Goal: Task Accomplishment & Management: Use online tool/utility

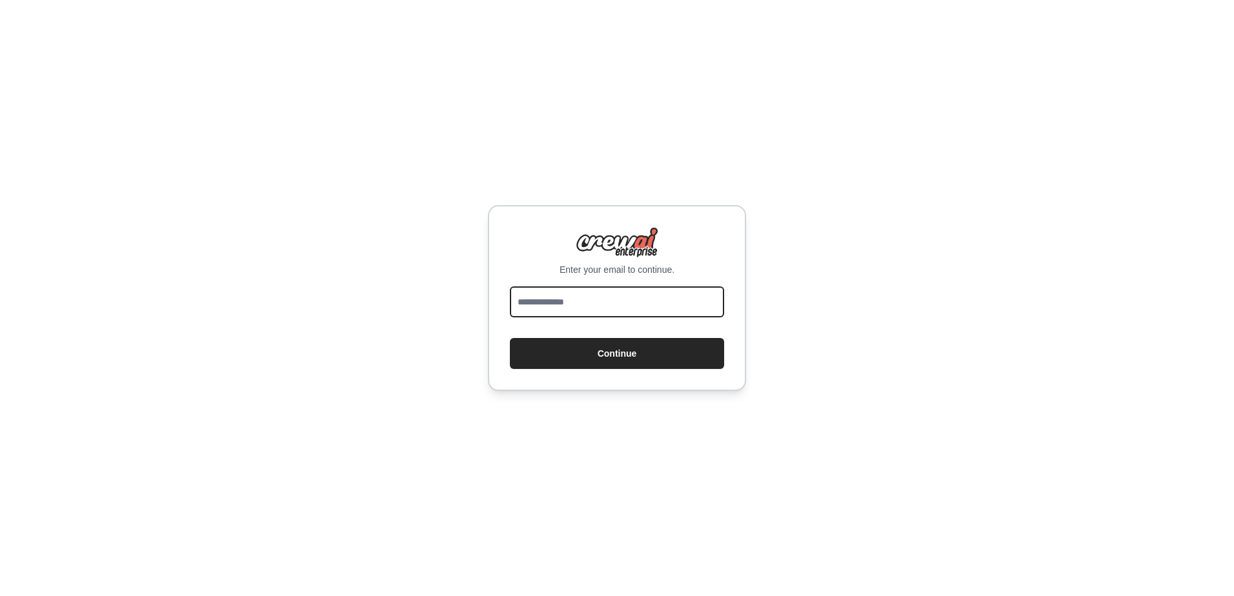
click at [629, 305] on input "email" at bounding box center [617, 302] width 214 height 31
type input "**********"
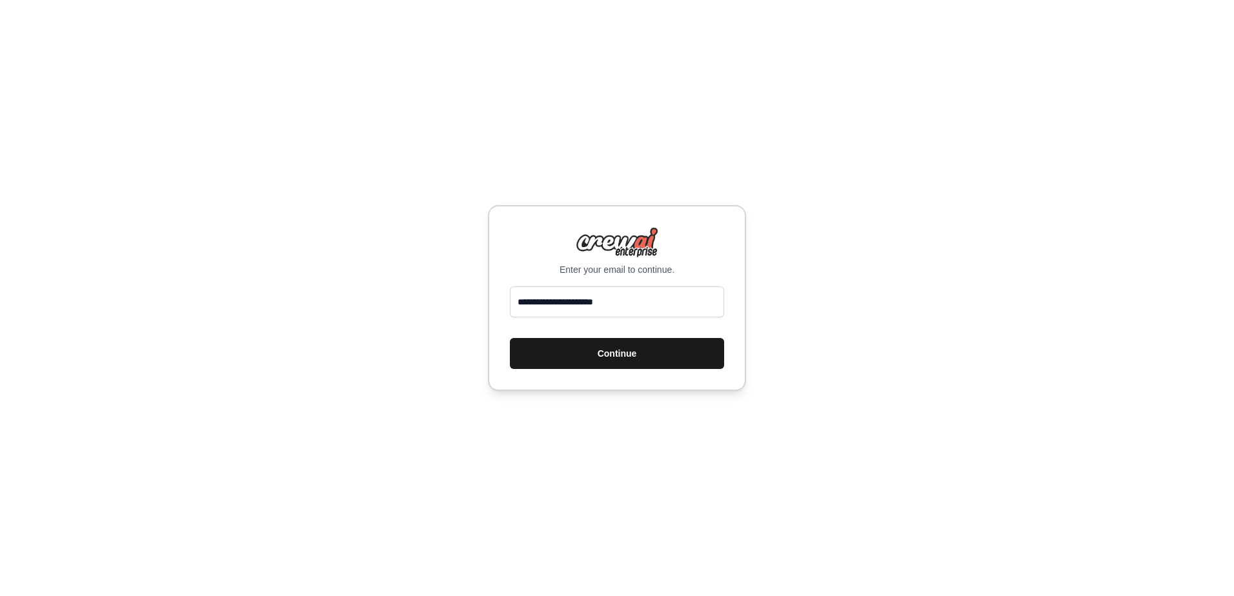
click at [640, 348] on button "Continue" at bounding box center [617, 353] width 214 height 31
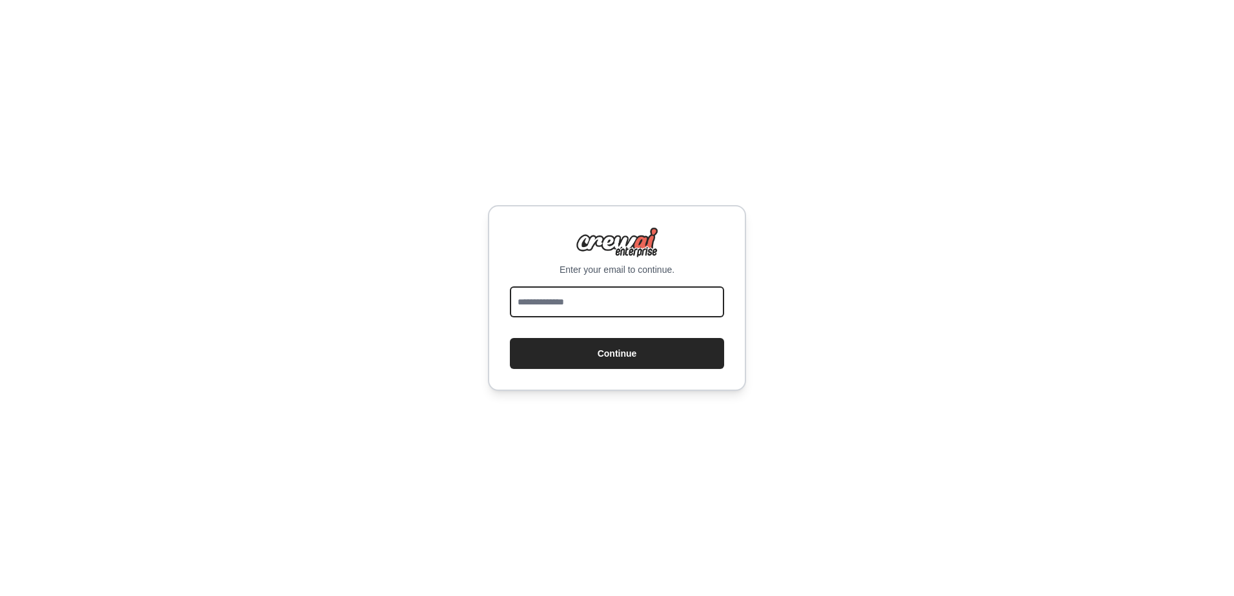
click at [529, 296] on input "email" at bounding box center [617, 302] width 214 height 31
type input "**********"
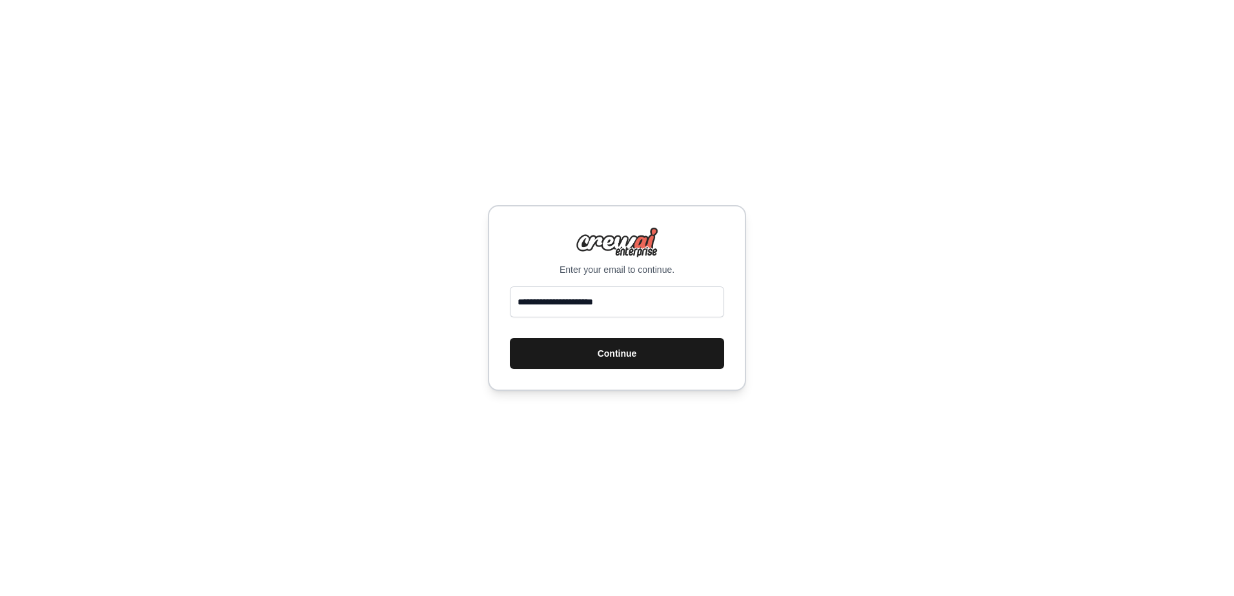
click at [558, 359] on button "Continue" at bounding box center [617, 353] width 214 height 31
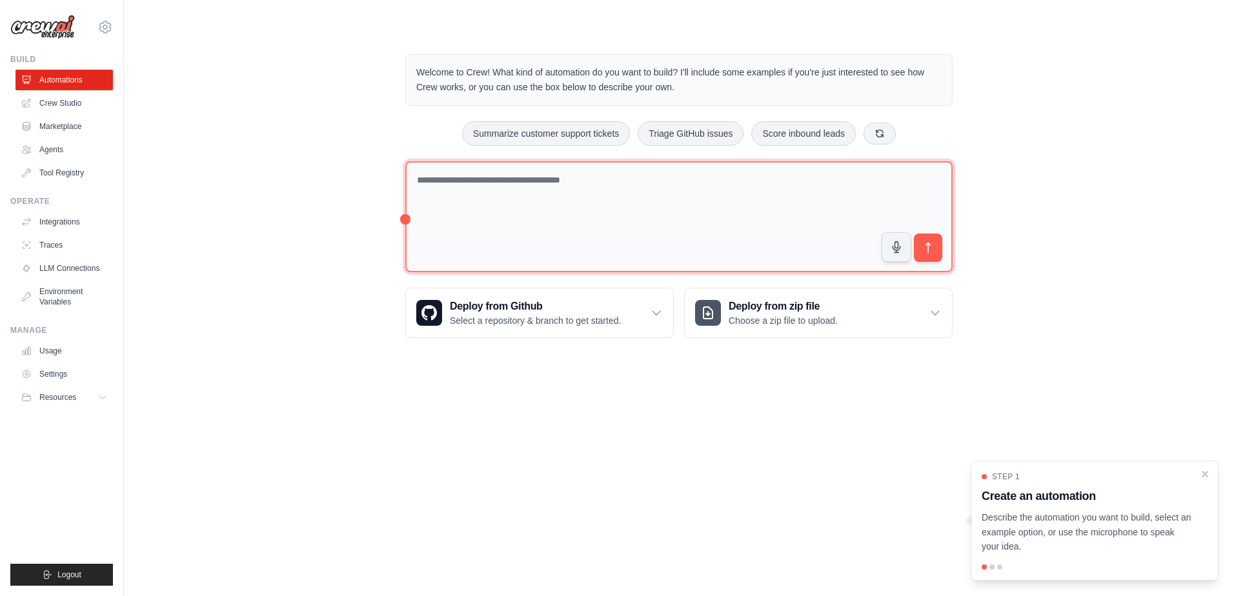
drag, startPoint x: 543, startPoint y: 219, endPoint x: 559, endPoint y: 223, distance: 17.4
click at [543, 219] on textarea at bounding box center [678, 217] width 547 height 112
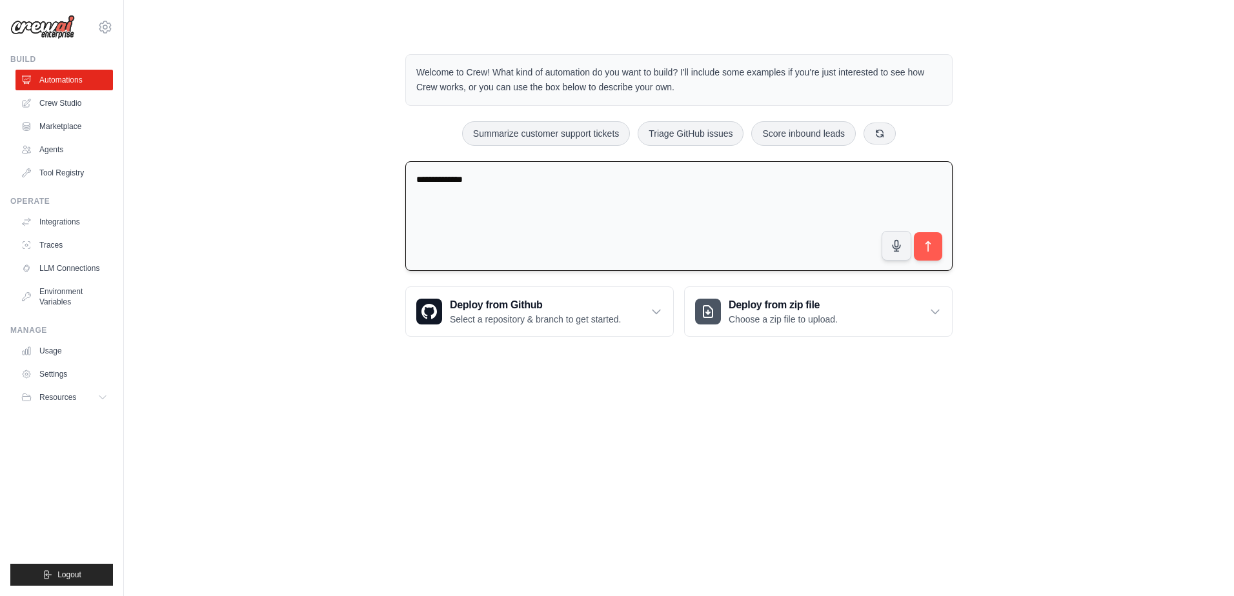
type textarea "**********"
click at [72, 101] on link "Crew Studio" at bounding box center [65, 103] width 97 height 21
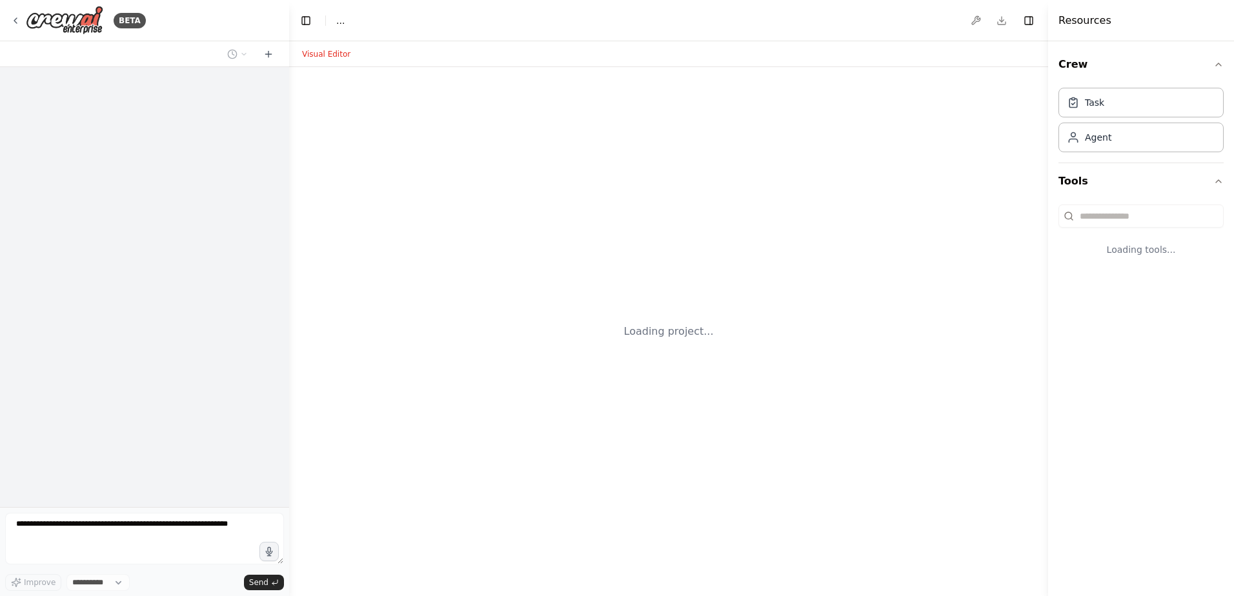
select select "****"
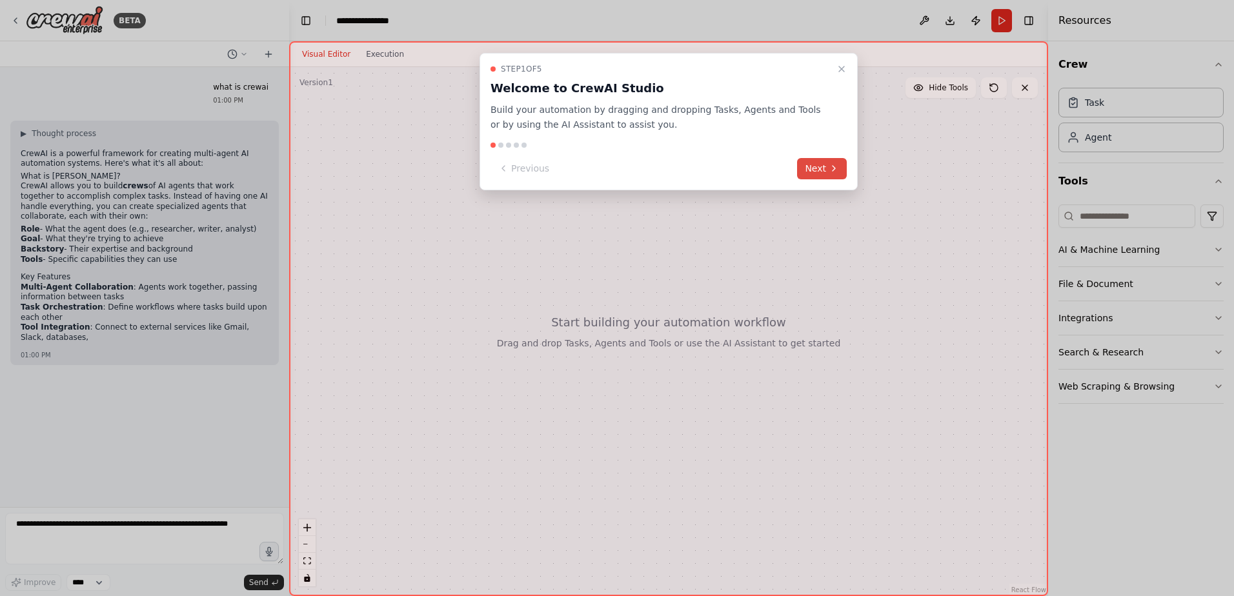
click at [827, 168] on button "Next" at bounding box center [822, 168] width 50 height 21
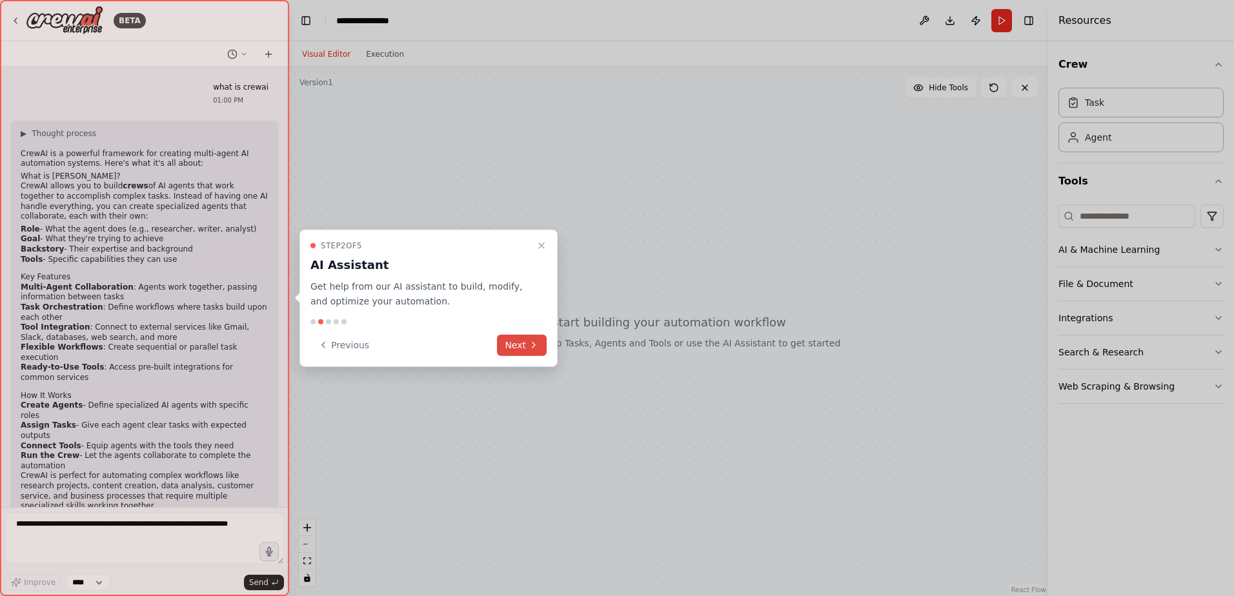
click at [531, 350] on button "Next" at bounding box center [522, 344] width 50 height 21
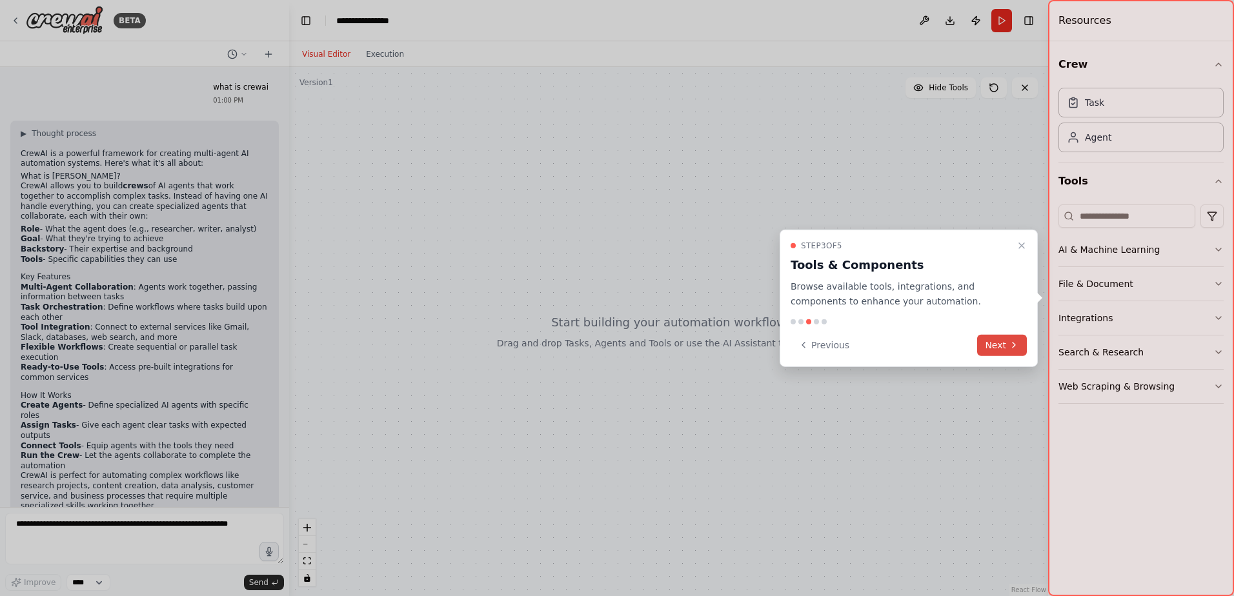
click at [1012, 345] on icon at bounding box center [1014, 345] width 10 height 10
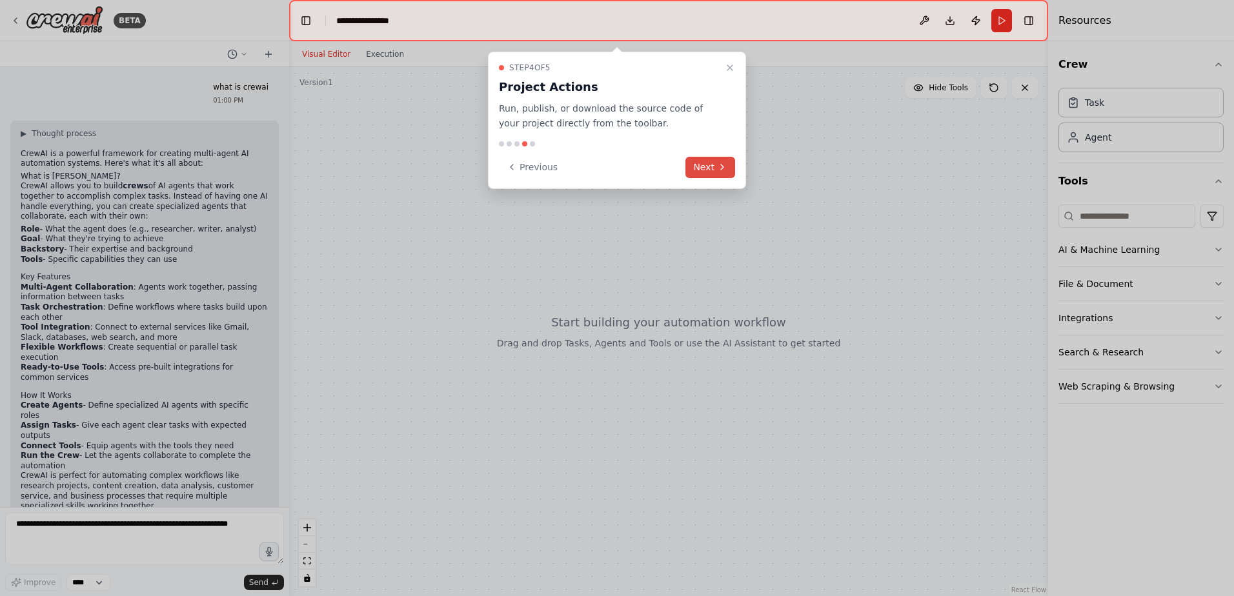
click at [698, 161] on button "Next" at bounding box center [710, 167] width 50 height 21
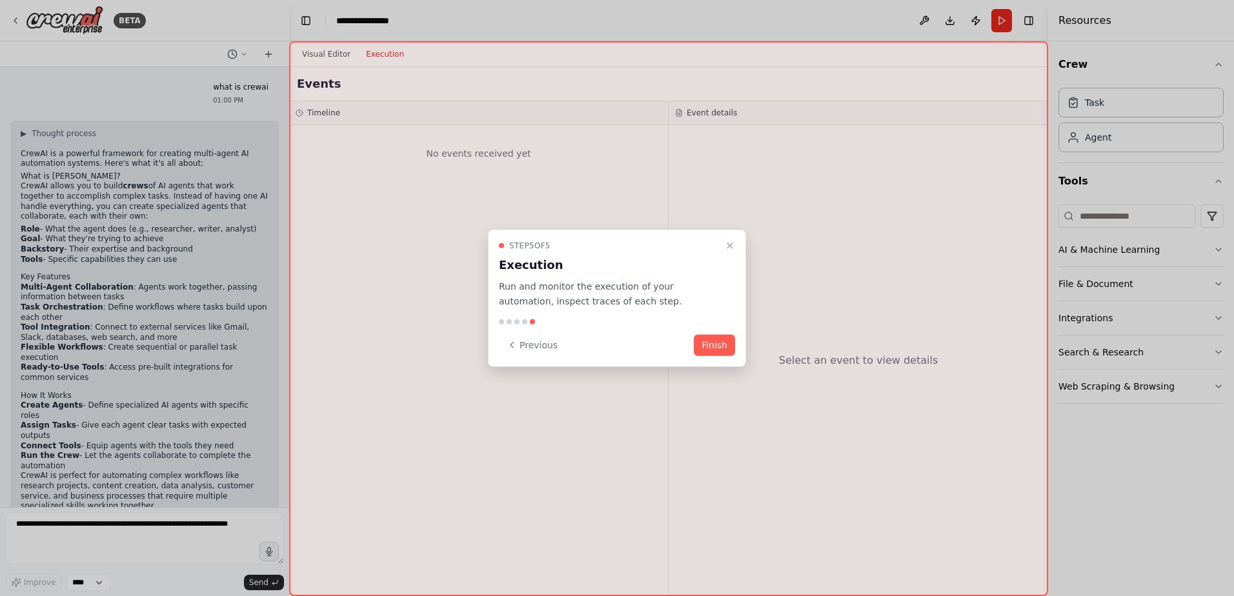
click at [734, 351] on button "Finish" at bounding box center [714, 344] width 41 height 21
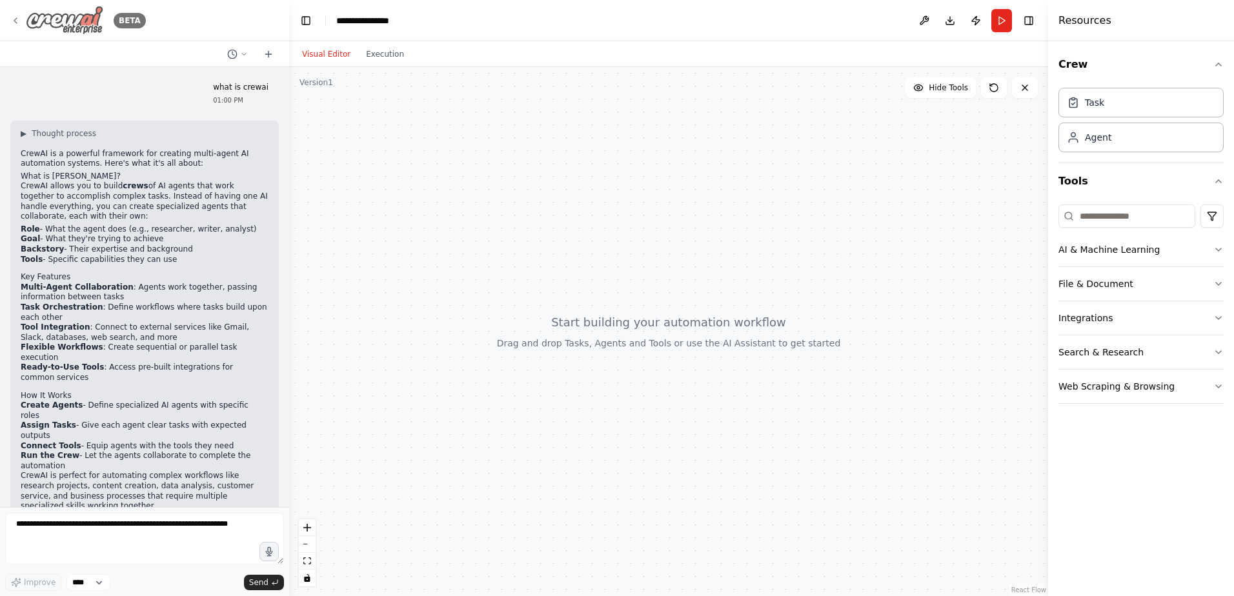
click at [17, 14] on div "BETA" at bounding box center [78, 20] width 136 height 29
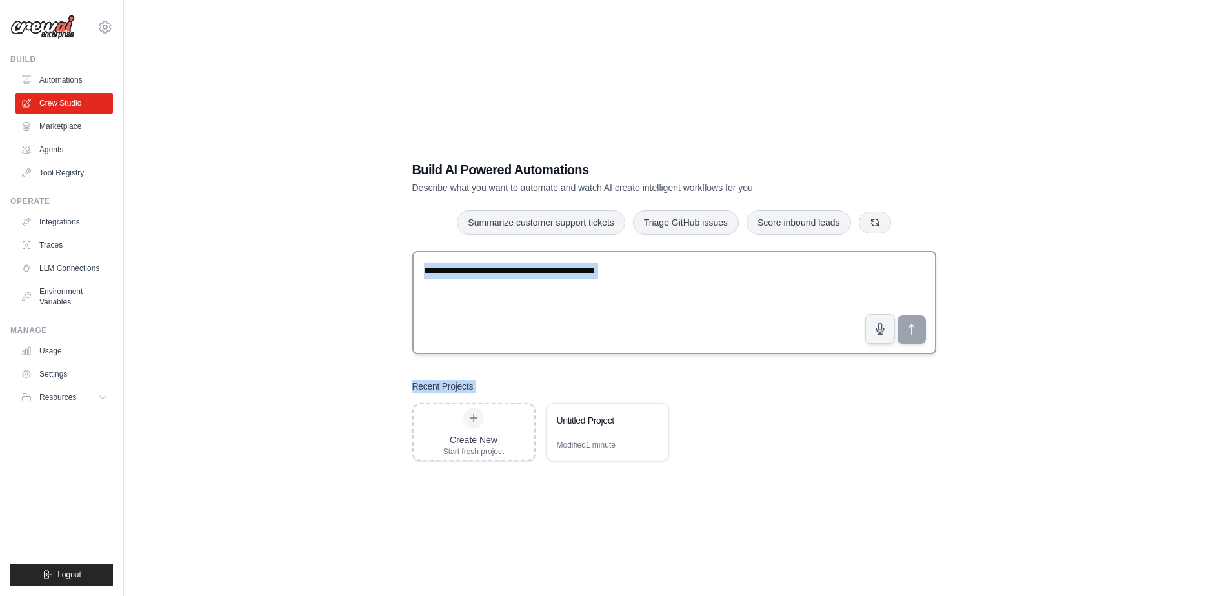
drag, startPoint x: 452, startPoint y: 429, endPoint x: 496, endPoint y: 290, distance: 145.3
click at [496, 290] on div "Build AI Powered Automations Describe what you want to automate and watch AI cr…" at bounding box center [674, 311] width 555 height 342
click at [504, 441] on div "Create New" at bounding box center [473, 440] width 61 height 13
click at [614, 439] on div "Untitled Project" at bounding box center [608, 422] width 122 height 36
click at [62, 223] on link "Integrations" at bounding box center [65, 222] width 97 height 21
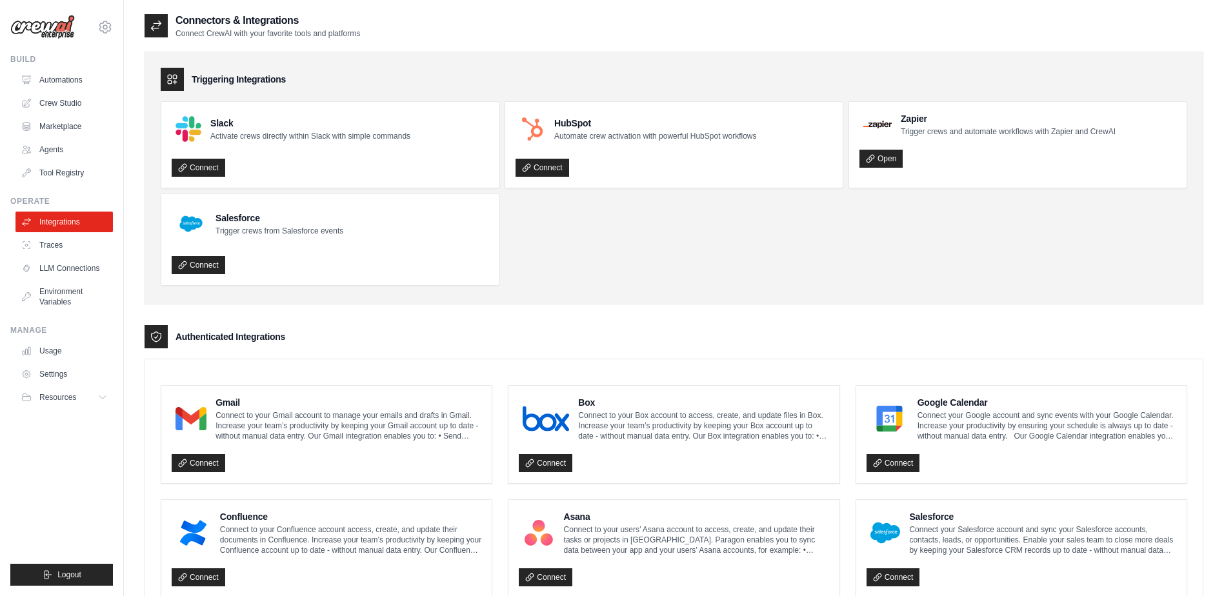
click at [211, 343] on h3 "Authenticated Integrations" at bounding box center [231, 336] width 110 height 13
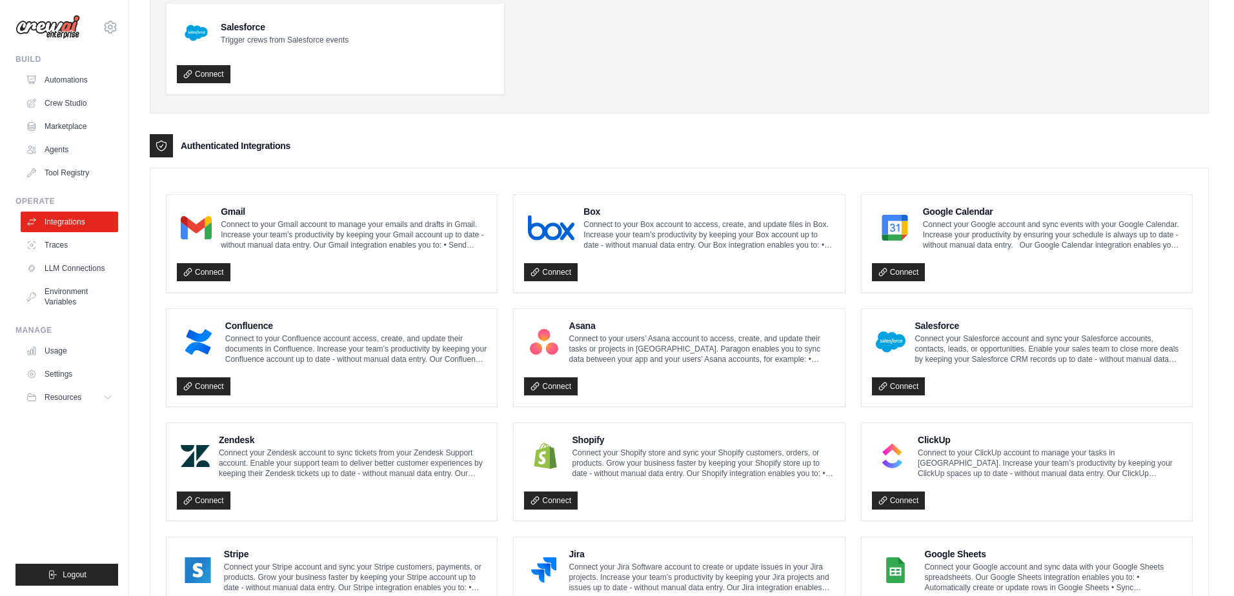
scroll to position [194, 0]
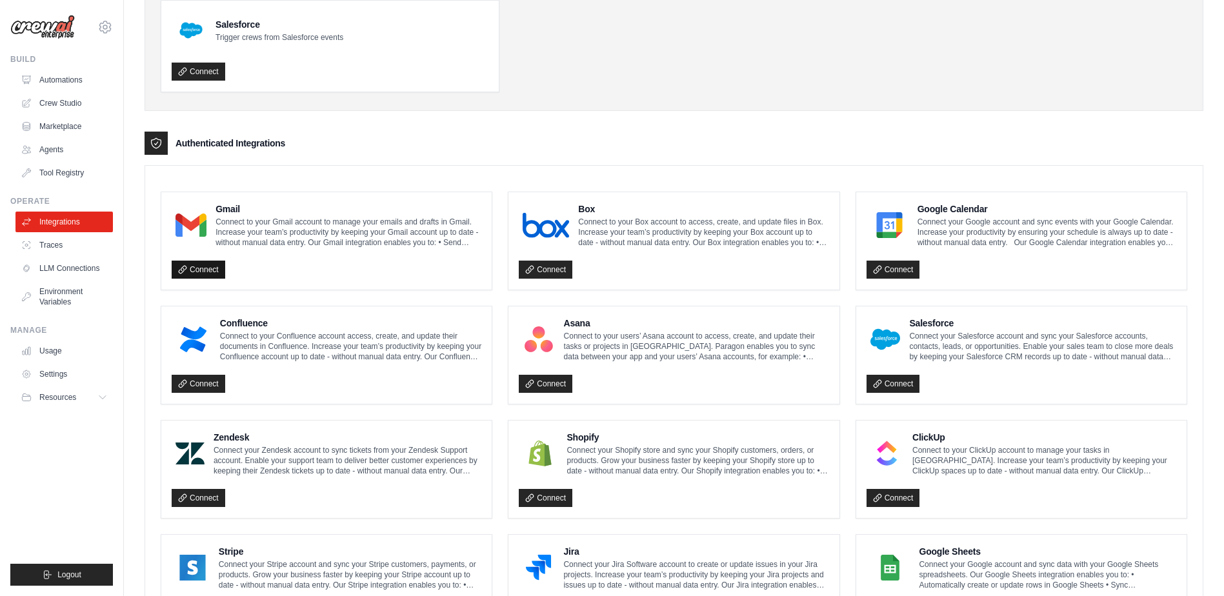
drag, startPoint x: 206, startPoint y: 268, endPoint x: 214, endPoint y: 269, distance: 7.8
click at [214, 269] on link "Connect" at bounding box center [199, 270] width 54 height 18
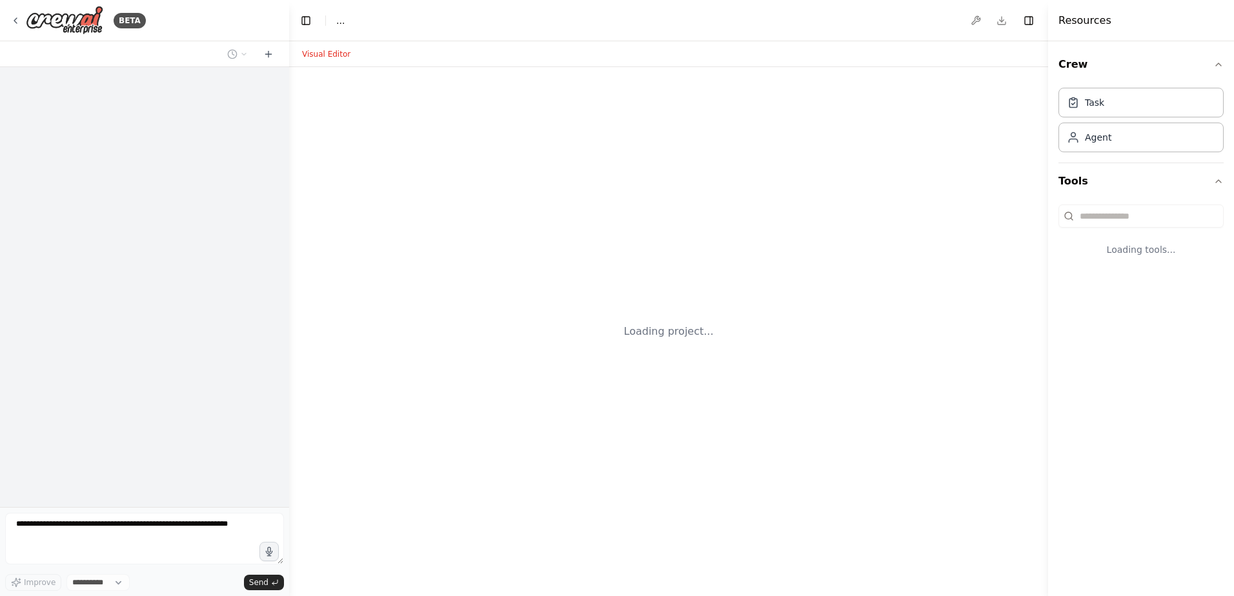
select select "****"
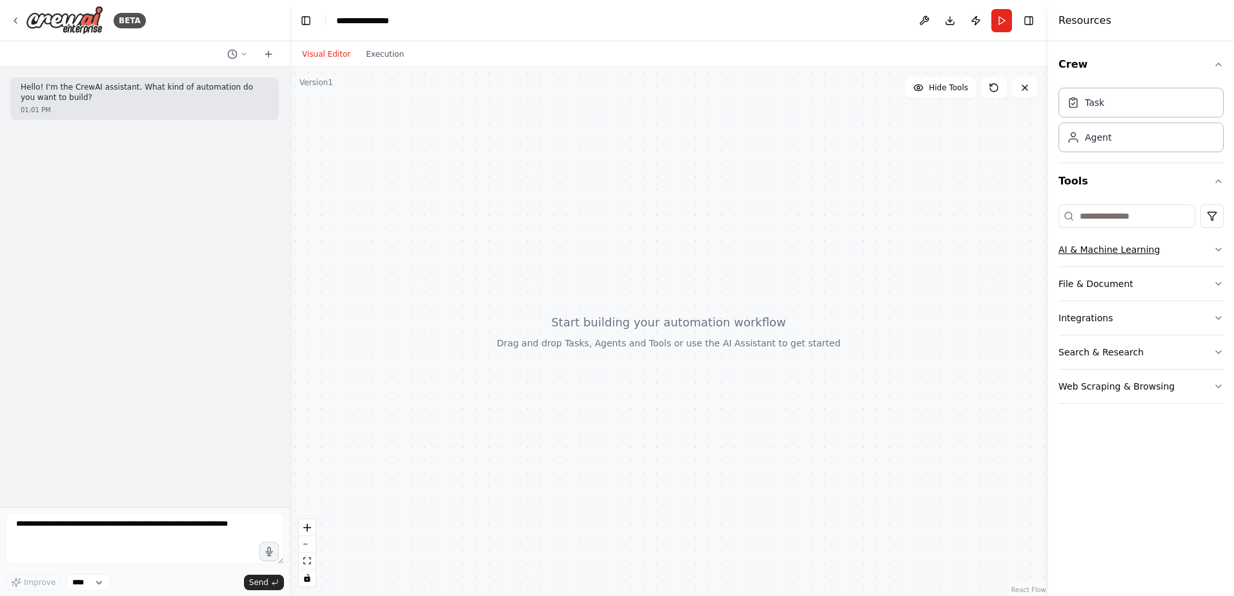
click at [1099, 257] on button "AI & Machine Learning" at bounding box center [1140, 250] width 165 height 34
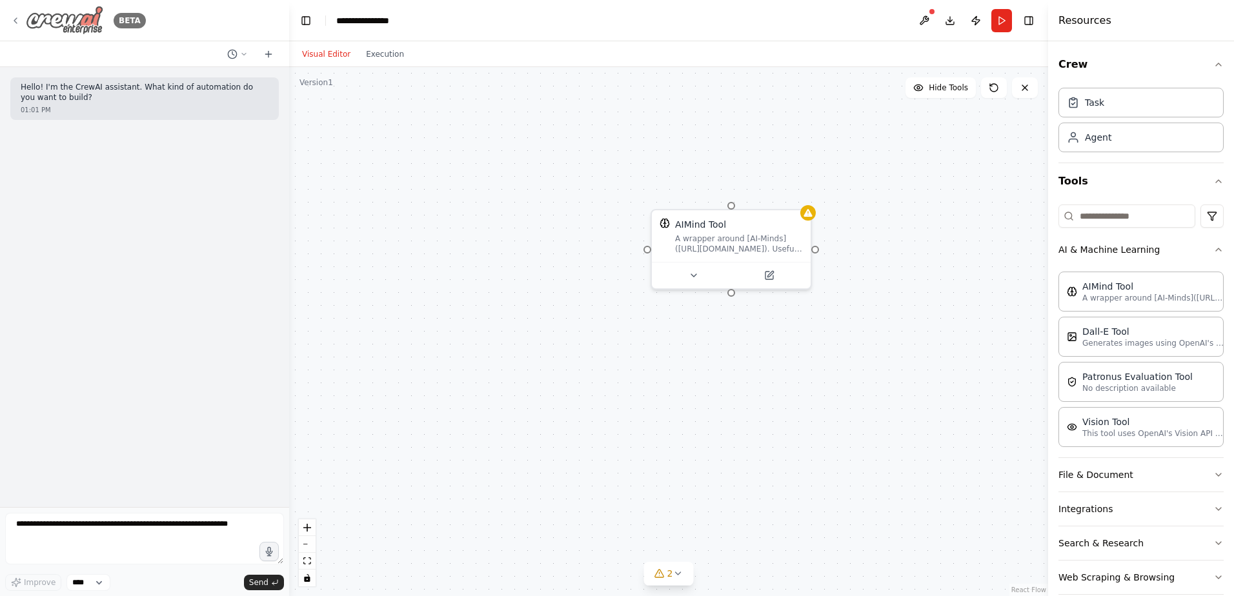
click at [18, 23] on icon at bounding box center [15, 20] width 10 height 10
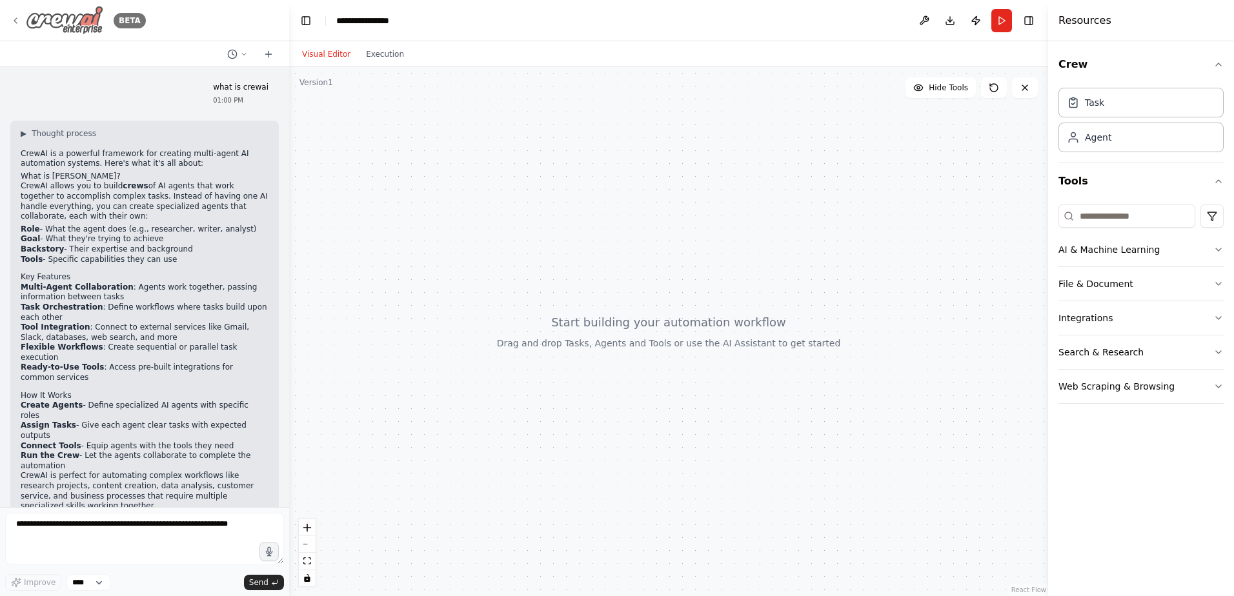
click at [11, 19] on icon at bounding box center [15, 20] width 10 height 10
